Goal: Transaction & Acquisition: Purchase product/service

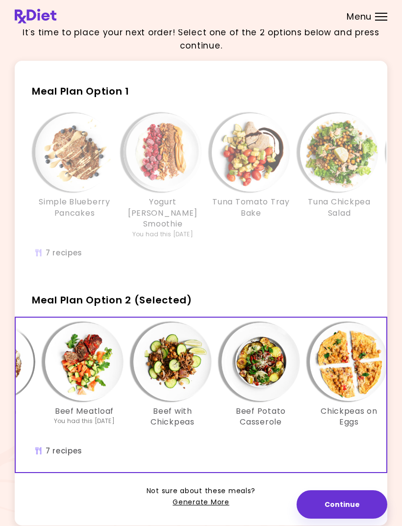
scroll to position [0, 168]
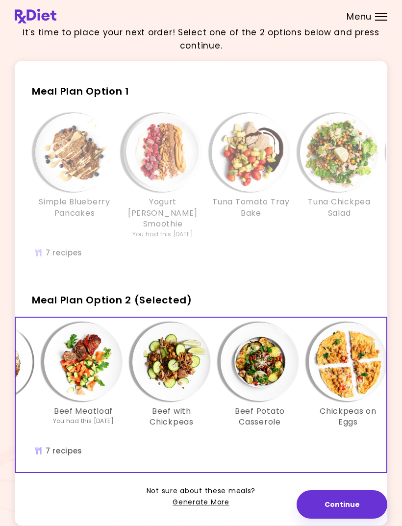
click at [259, 371] on img "Info - Beef Potato Casserole - Meal Plan Option 2 (Selected)" at bounding box center [259, 361] width 78 height 78
click at [357, 353] on img "Info - Chickpeas on Eggs - Meal Plan Option 2 (Selected)" at bounding box center [348, 361] width 78 height 78
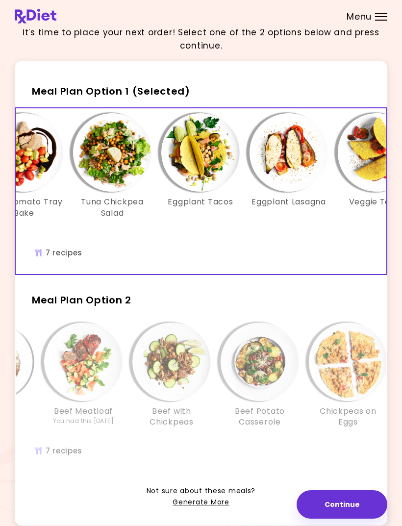
scroll to position [0, 167]
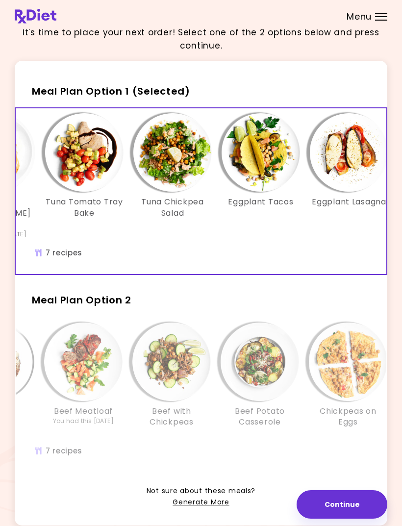
click at [94, 172] on img "Info - Tuna Tomato Tray Bake - Meal Plan Option 1 (Selected)" at bounding box center [84, 152] width 78 height 78
click at [182, 165] on img "Info - Tuna Chickpea Salad - Meal Plan Option 1 (Selected)" at bounding box center [172, 152] width 78 height 78
click at [270, 177] on img "Info - Eggplant Tacos - Meal Plan Option 1 (Selected)" at bounding box center [260, 152] width 78 height 78
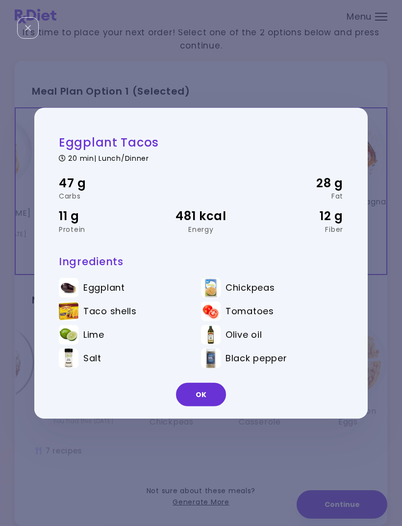
click at [211, 406] on button "OK" at bounding box center [201, 395] width 50 height 24
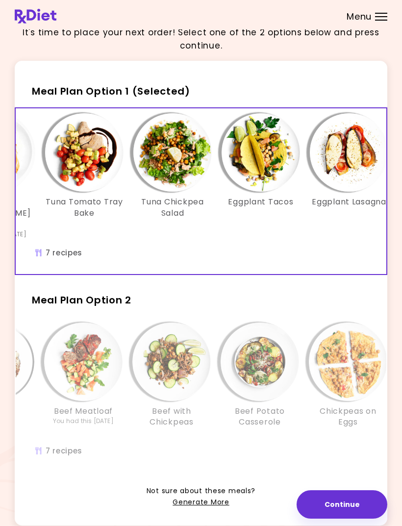
click at [350, 175] on img "Info - Eggplant Lasagna - Meal Plan Option 1 (Selected)" at bounding box center [349, 152] width 78 height 78
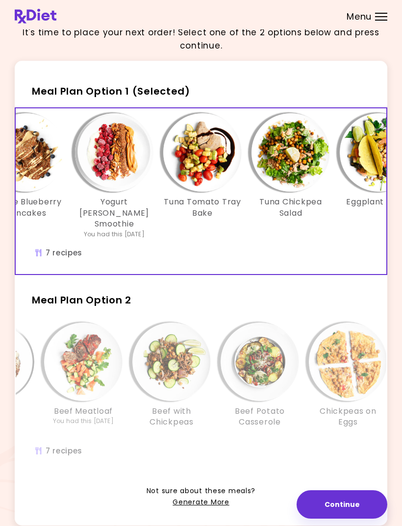
scroll to position [0, 49]
click at [267, 357] on img "Info - Beef Potato Casserole - Meal Plan Option 2" at bounding box center [259, 361] width 78 height 78
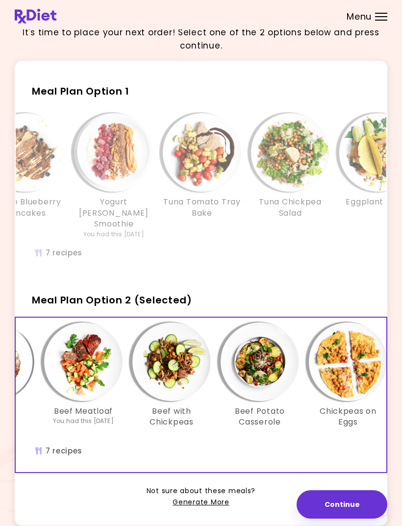
click at [256, 356] on img "Info - Beef Potato Casserole - Meal Plan Option 2 (Selected)" at bounding box center [259, 361] width 78 height 78
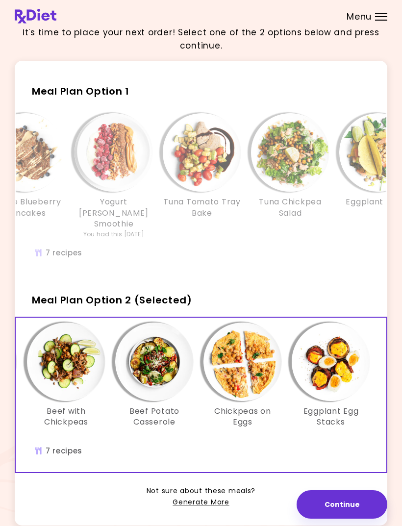
scroll to position [0, 273]
click at [320, 366] on img "Info - Eggplant Egg Stacks - Meal Plan Option 2 (Selected)" at bounding box center [330, 361] width 78 height 78
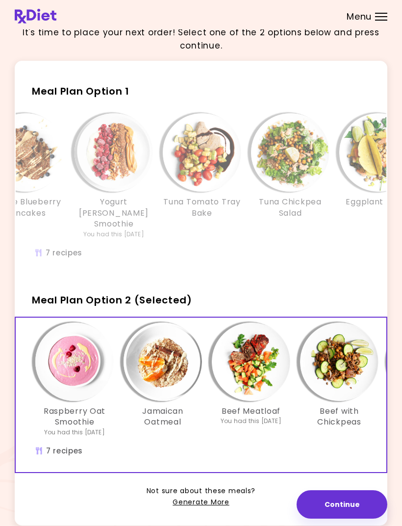
scroll to position [0, 0]
click at [196, 496] on link "Generate More" at bounding box center [200, 502] width 56 height 12
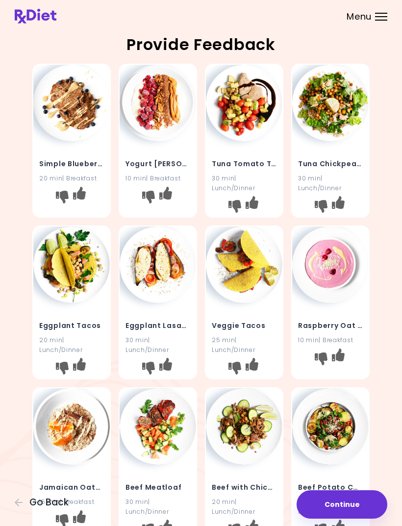
click at [228, 201] on icon "I don't like this recipe" at bounding box center [234, 206] width 13 height 13
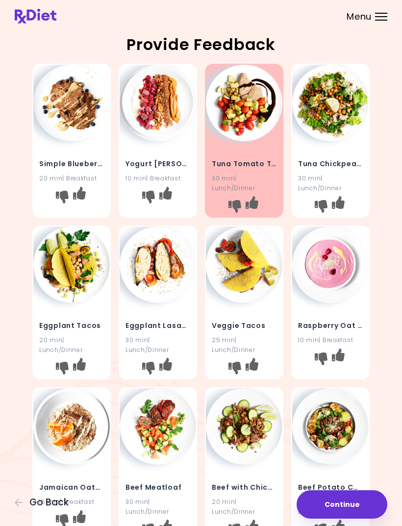
click at [324, 207] on icon "I don't like this recipe" at bounding box center [321, 206] width 13 height 13
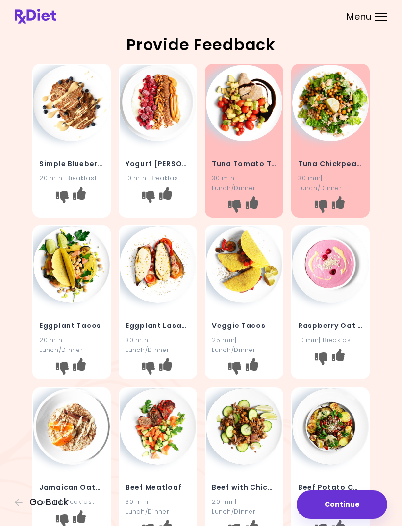
click at [151, 363] on icon "I don't like this recipe" at bounding box center [148, 368] width 13 height 13
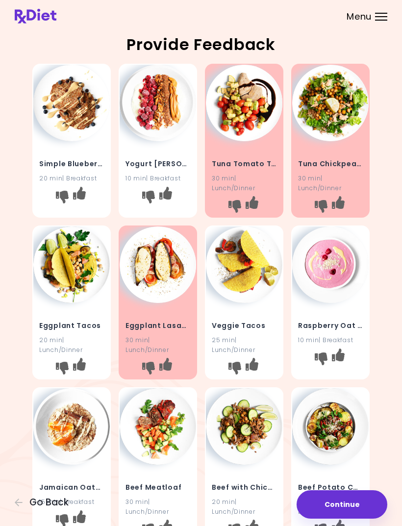
click at [62, 370] on icon "I don't like this recipe" at bounding box center [62, 368] width 13 height 13
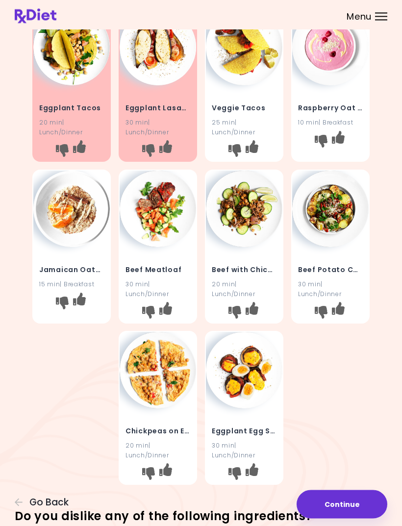
scroll to position [218, 0]
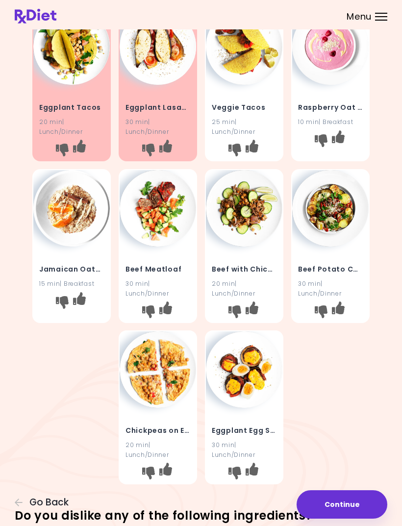
click at [66, 298] on icon "I don't like this recipe" at bounding box center [62, 301] width 13 height 13
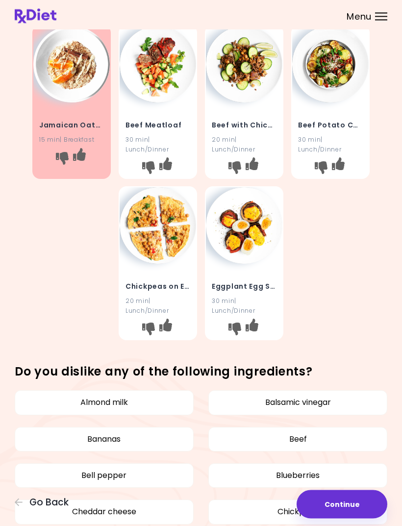
scroll to position [366, 0]
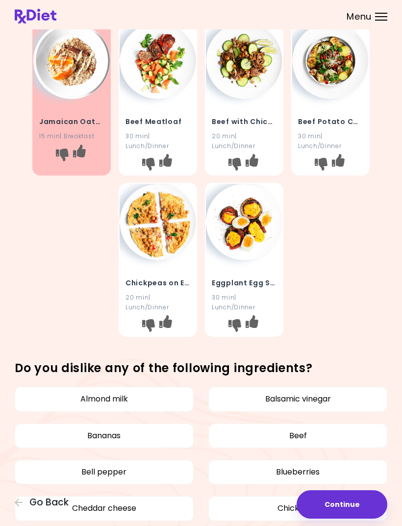
click at [237, 327] on icon "I don't like this recipe" at bounding box center [234, 325] width 13 height 13
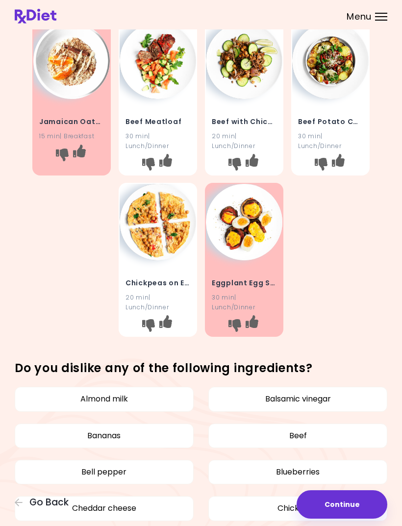
click at [156, 320] on button "I don't like this recipe" at bounding box center [149, 325] width 16 height 16
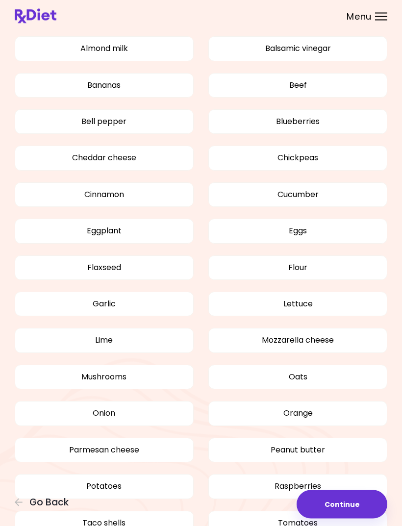
scroll to position [718, 0]
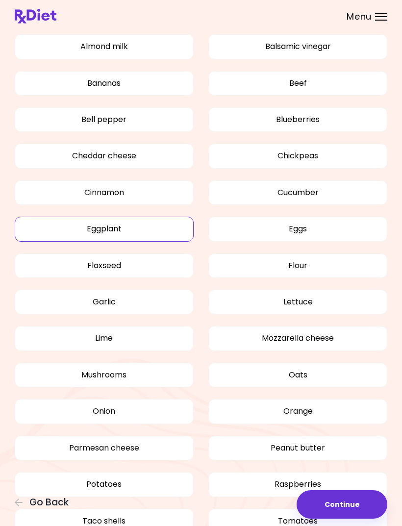
click at [142, 229] on button "Eggplant" at bounding box center [104, 229] width 179 height 24
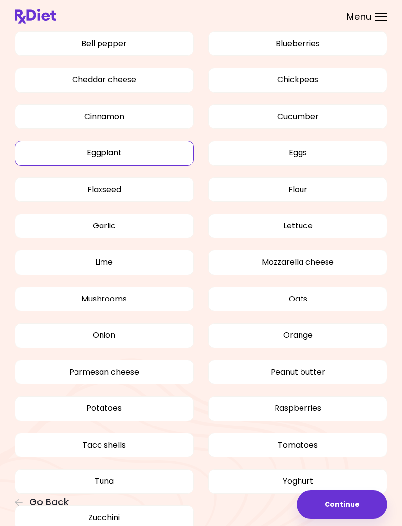
scroll to position [811, 0]
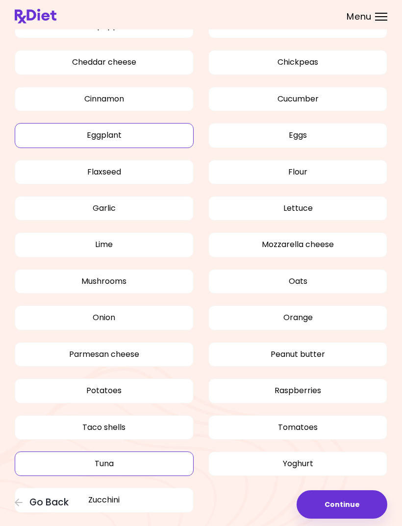
click at [141, 465] on button "Tuna" at bounding box center [104, 463] width 179 height 24
click at [340, 518] on button "Continue" at bounding box center [341, 504] width 91 height 28
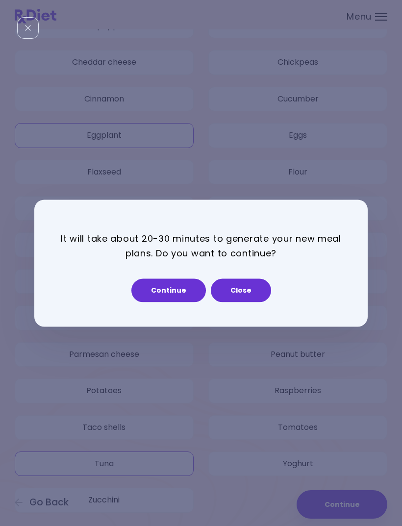
click at [174, 302] on button "Continue" at bounding box center [168, 290] width 74 height 24
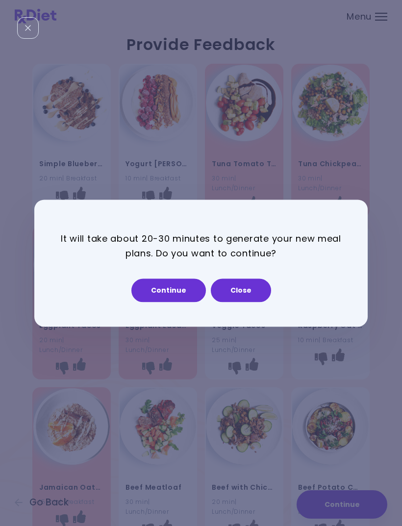
select select "*"
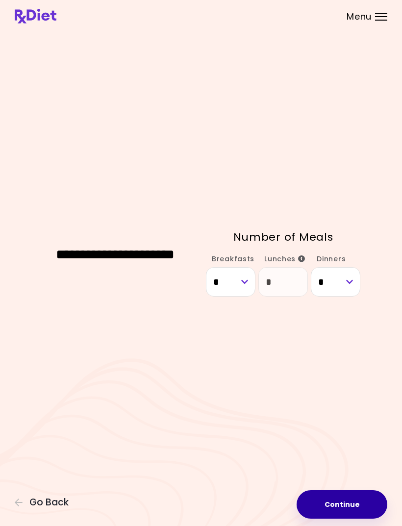
click at [349, 518] on button "Continue" at bounding box center [341, 504] width 91 height 28
